Goal: Task Accomplishment & Management: Complete application form

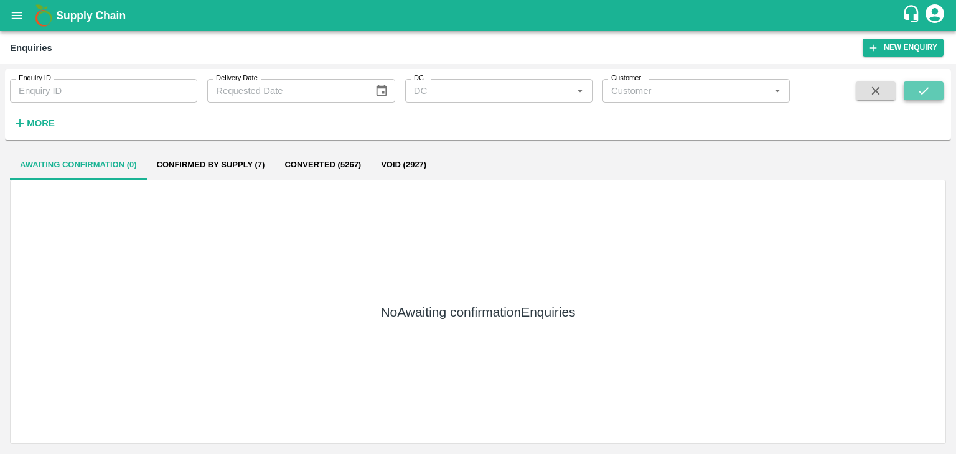
click at [936, 87] on button "submit" at bounding box center [923, 91] width 40 height 19
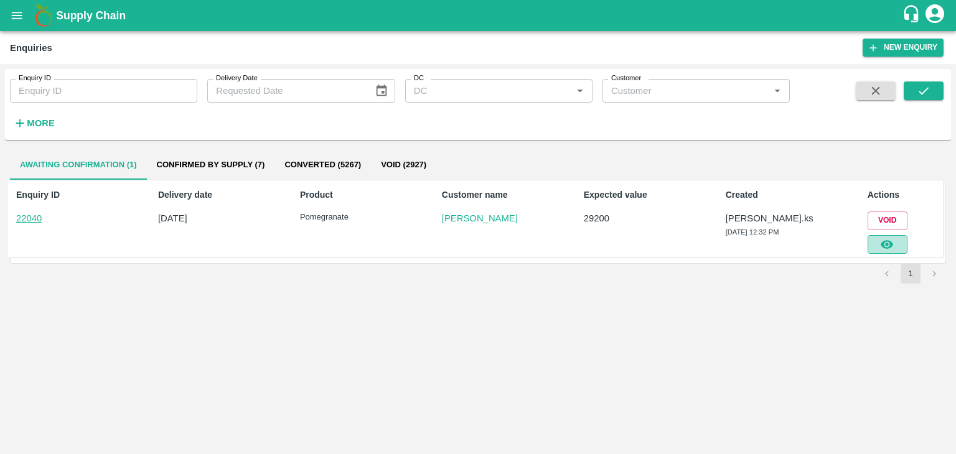
click at [904, 237] on button "button" at bounding box center [887, 244] width 40 height 19
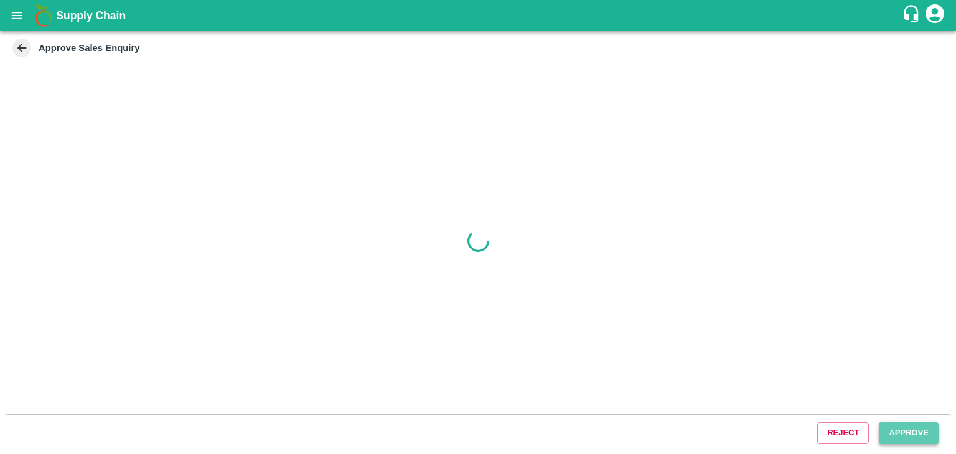
click at [886, 426] on button "Approve" at bounding box center [908, 433] width 60 height 22
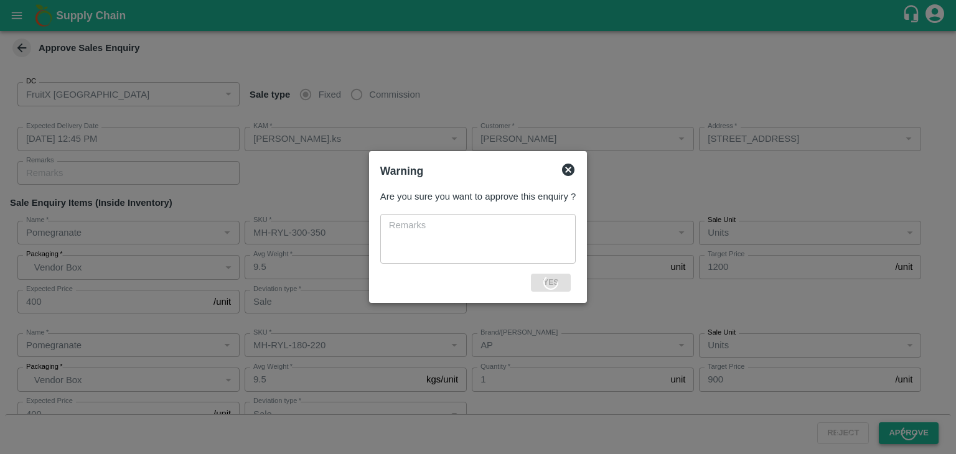
type input "[DATE] 12:45 PM"
type input "[PERSON_NAME].ks"
type input "[PERSON_NAME]"
type input "[STREET_ADDRESS]"
type input "Pomegranate"
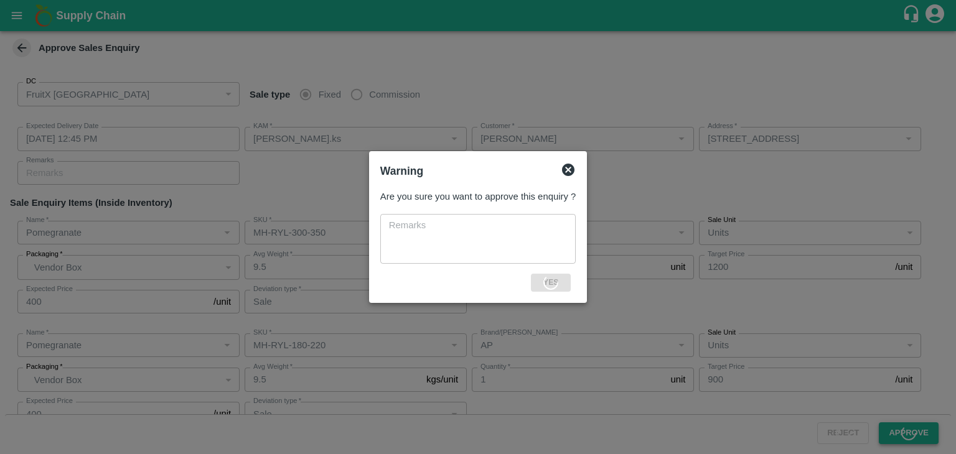
type input "MH-RYL-300-350"
type input "OFC"
type input "Sale"
type input "Pomegranate"
type input "MH-RYL-180-220"
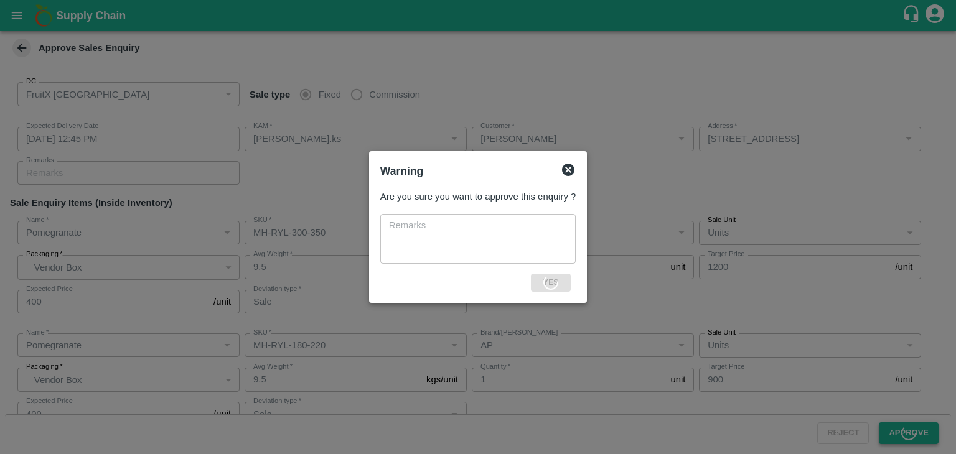
type input "AP"
type input "Sale"
type input "Pomegranate"
type input "MH-RYL-250-300"
type input "SP"
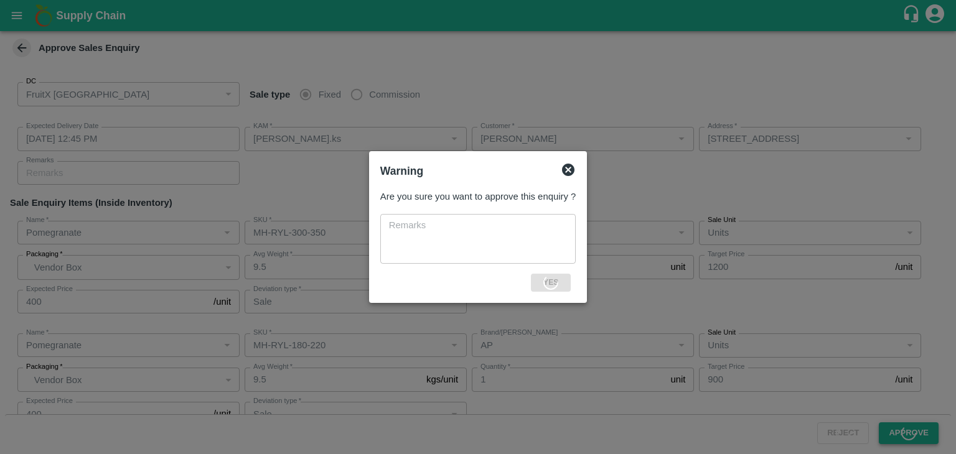
type input "Sale"
type input "Pomegranate"
type input "KA-PRM-100-150"
type input "GL"
type input "Others"
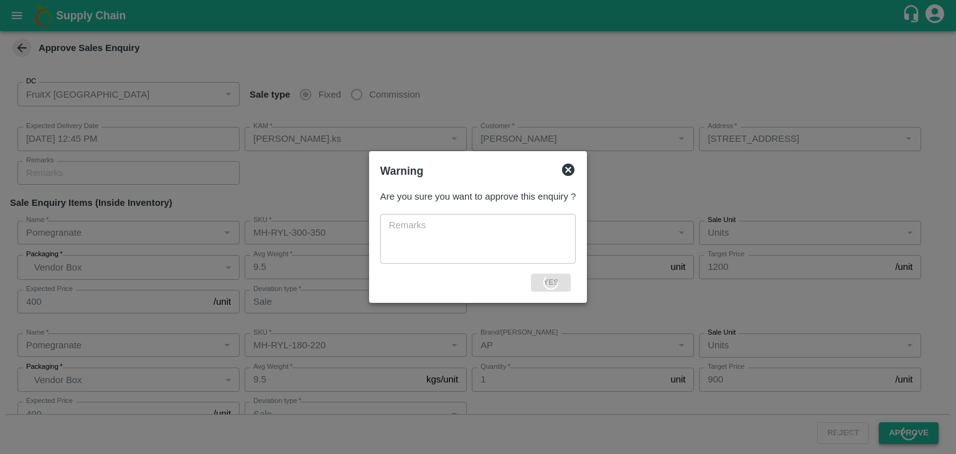
type input "Pomegranate"
type input "KA-LP-150++"
type input "LP VG8"
type input "Sale"
type input "Pomegranate"
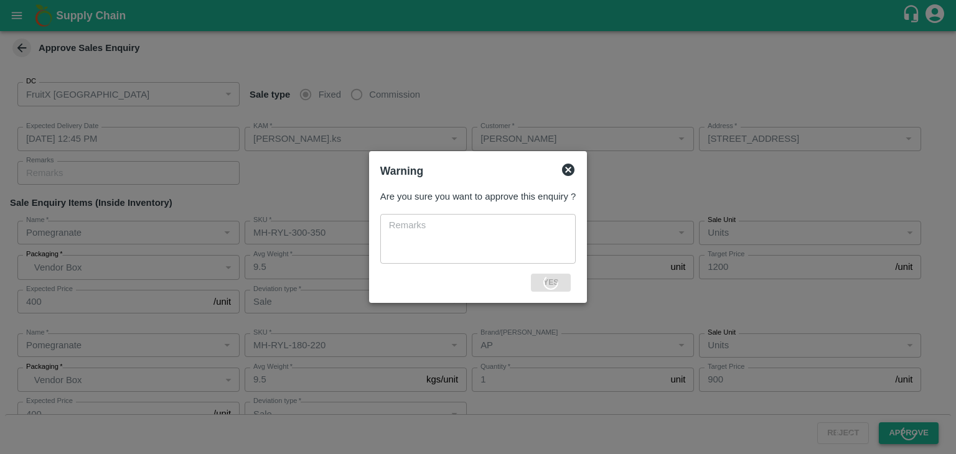
type input "KA-LP-220++"
type input "LP ZE1"
type input "Sale"
type input "Pomegranate"
type input "KA-PRM-100-150"
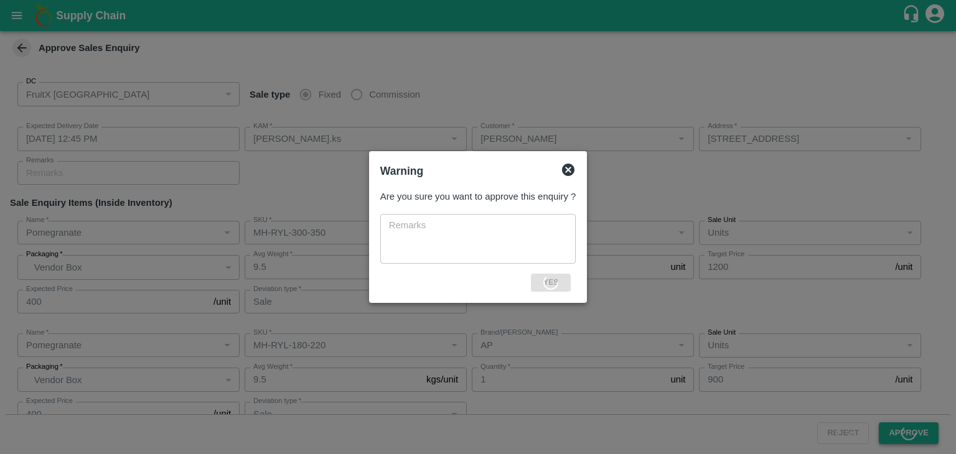
type input "AS"
type input "Sale"
type input "Pomegranate"
type input "KA-LP-300++"
type input "LP AMS"
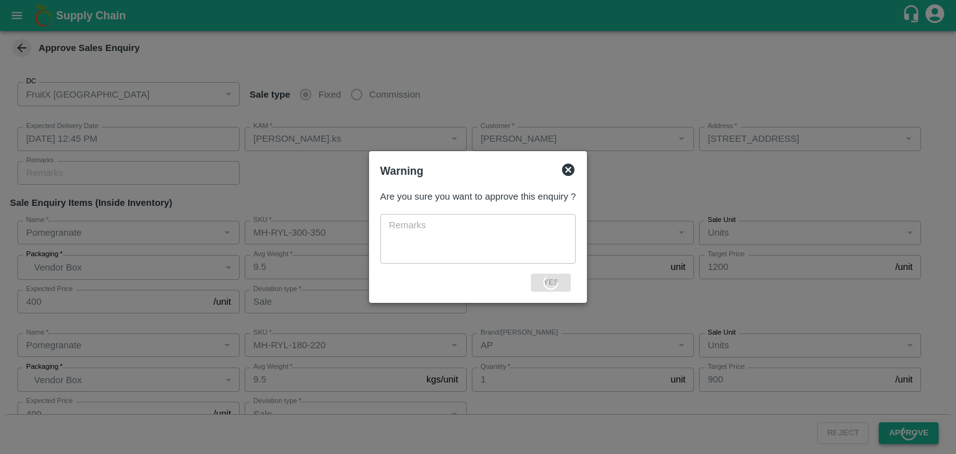
type input "Sale"
